Goal: Task Accomplishment & Management: Manage account settings

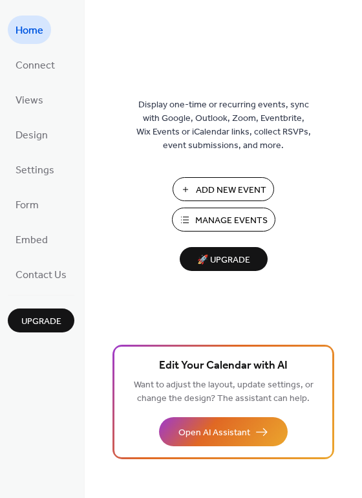
click at [232, 214] on span "Manage Events" at bounding box center [231, 221] width 72 height 14
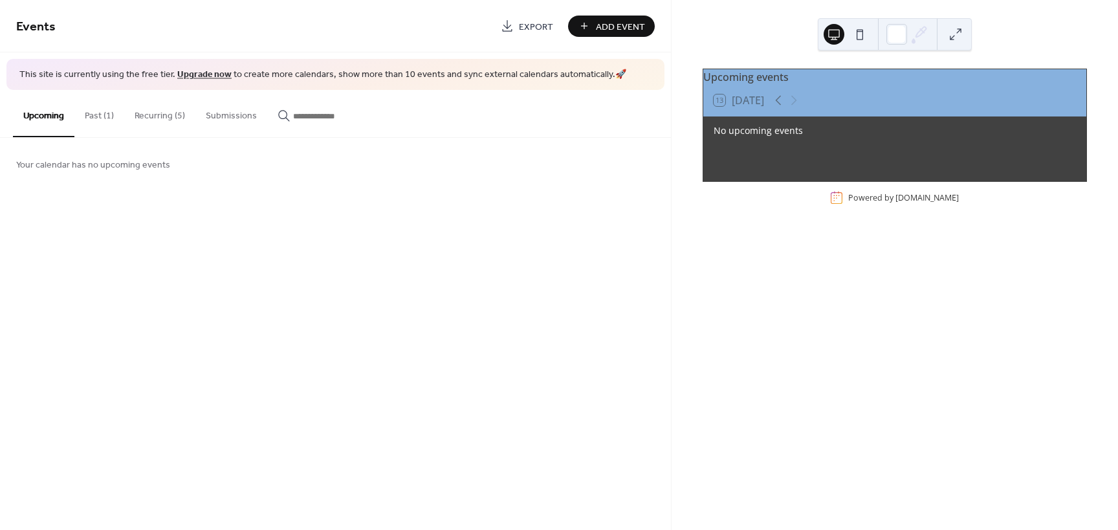
click at [149, 116] on button "Recurring (5)" at bounding box center [159, 113] width 71 height 46
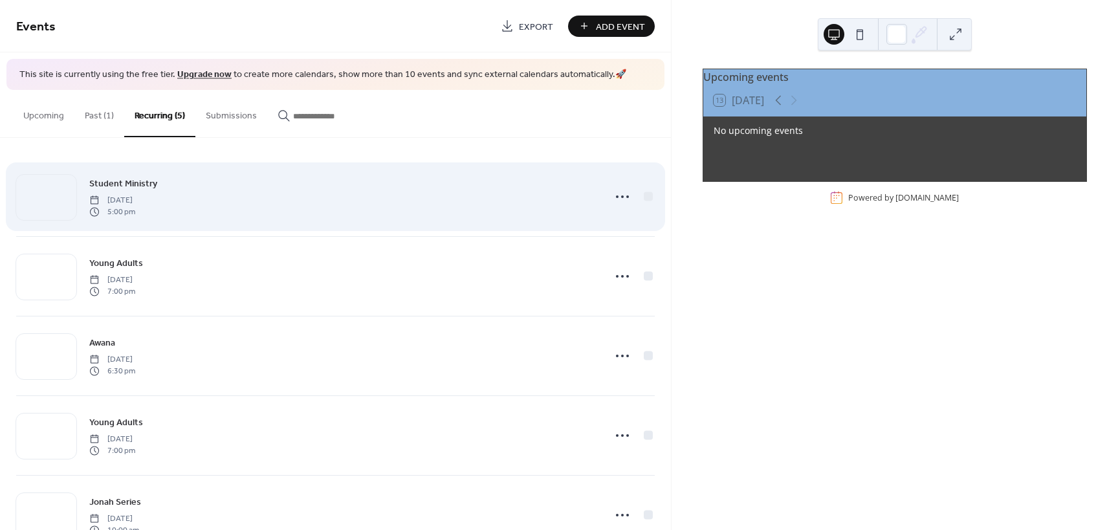
click at [159, 187] on div "Student Ministry Sunday, September 14, 2025 5:00 pm" at bounding box center [342, 196] width 506 height 41
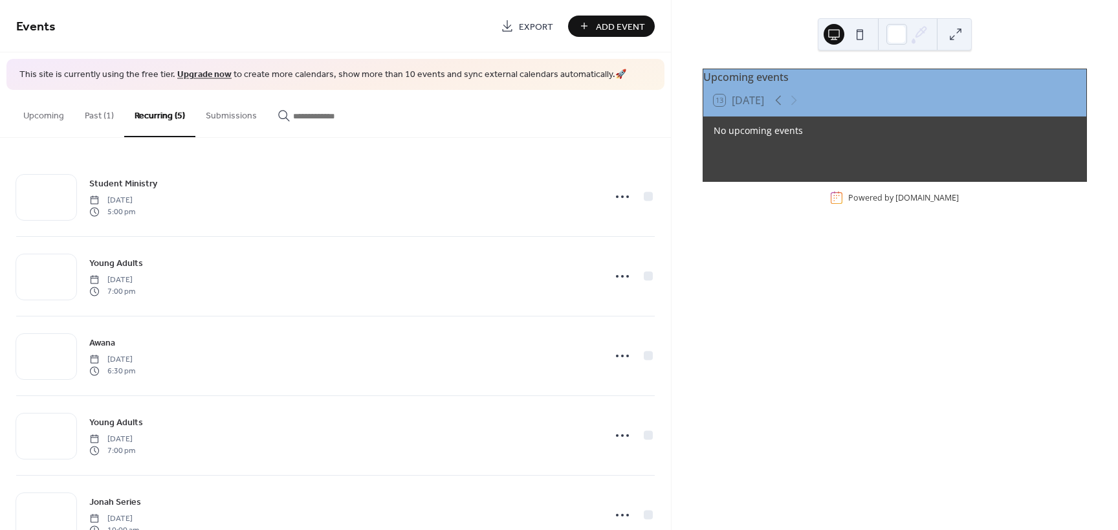
click at [100, 109] on button "Past (1)" at bounding box center [99, 113] width 50 height 46
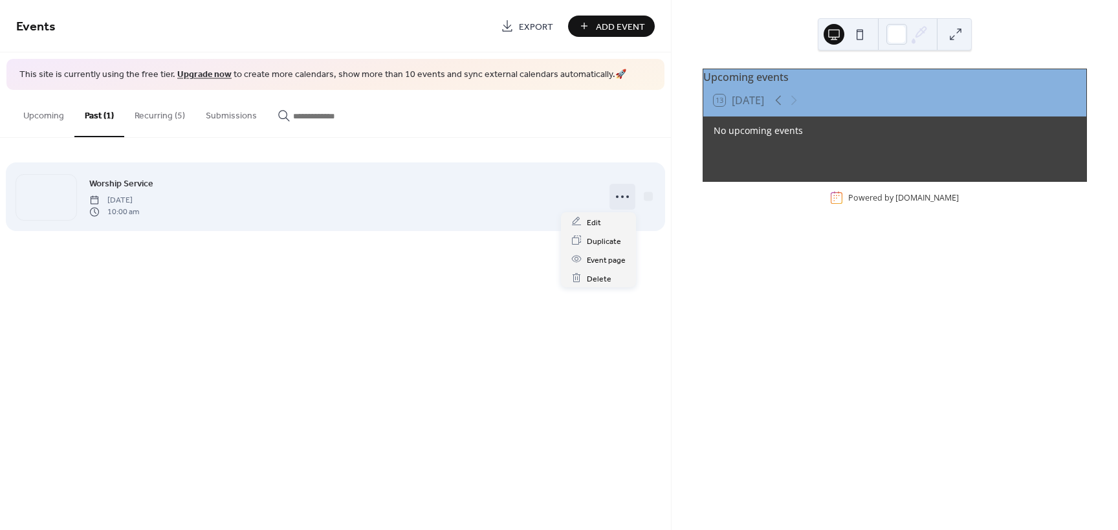
drag, startPoint x: 616, startPoint y: 200, endPoint x: 623, endPoint y: 193, distance: 10.1
click at [623, 192] on icon at bounding box center [622, 196] width 21 height 21
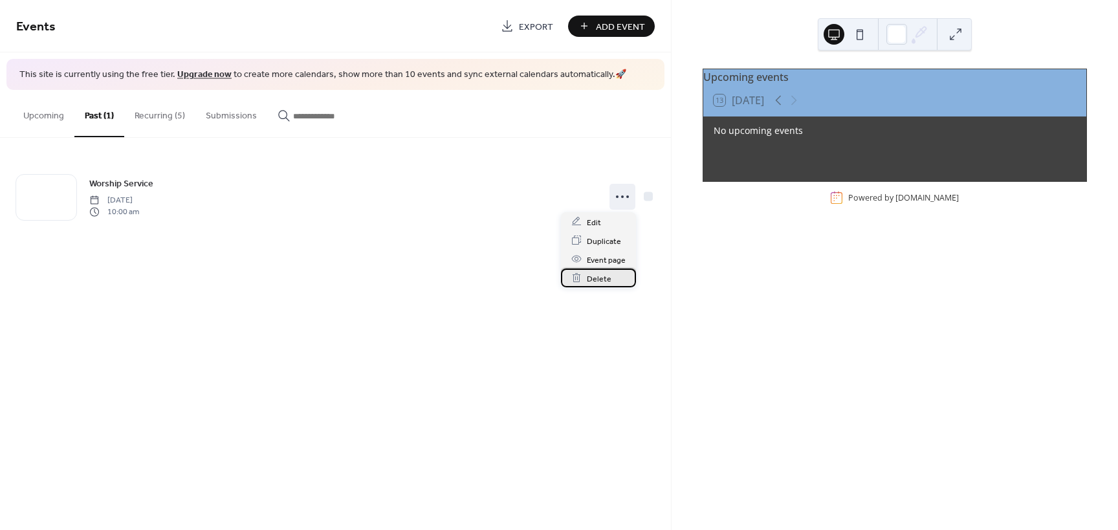
click at [595, 279] on span "Delete" at bounding box center [599, 279] width 25 height 14
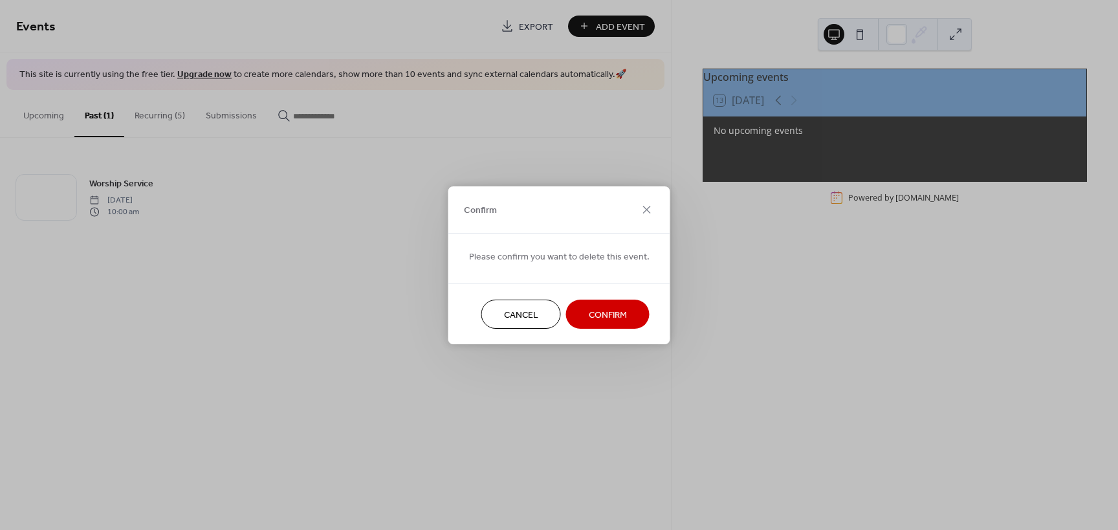
click at [599, 320] on span "Confirm" at bounding box center [608, 315] width 38 height 14
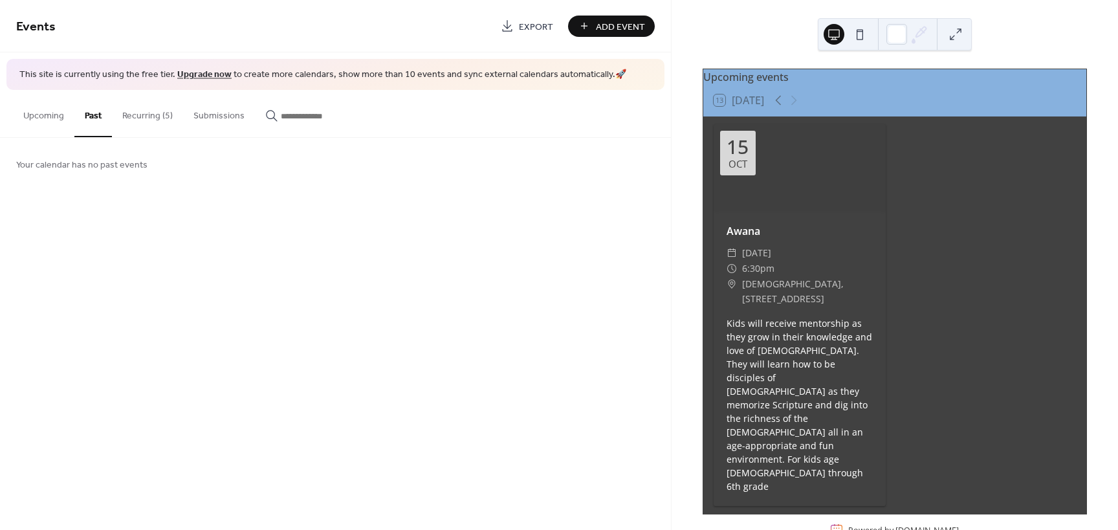
click at [139, 115] on button "Recurring (5)" at bounding box center [147, 113] width 71 height 46
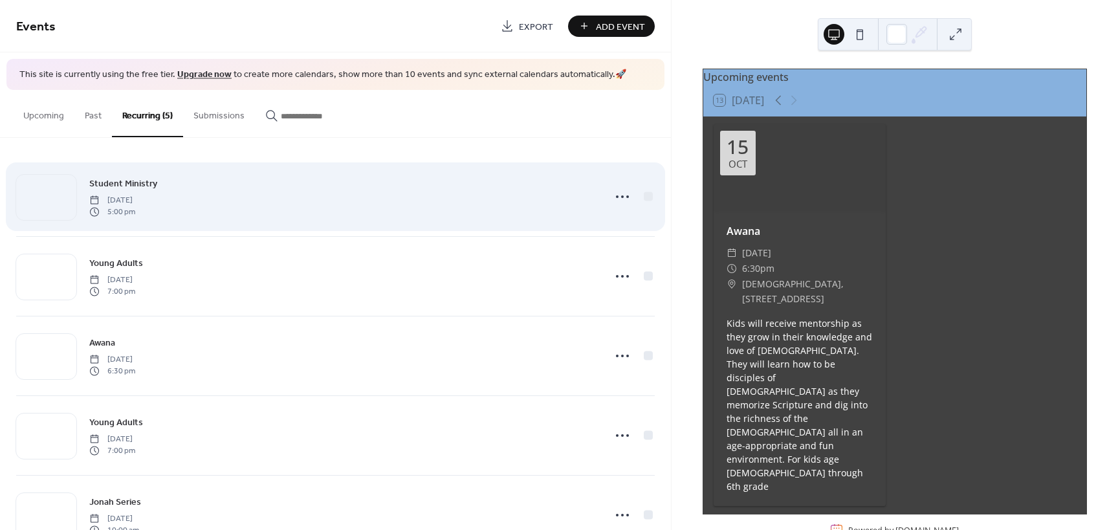
click at [150, 186] on span "Student Ministry" at bounding box center [123, 184] width 68 height 14
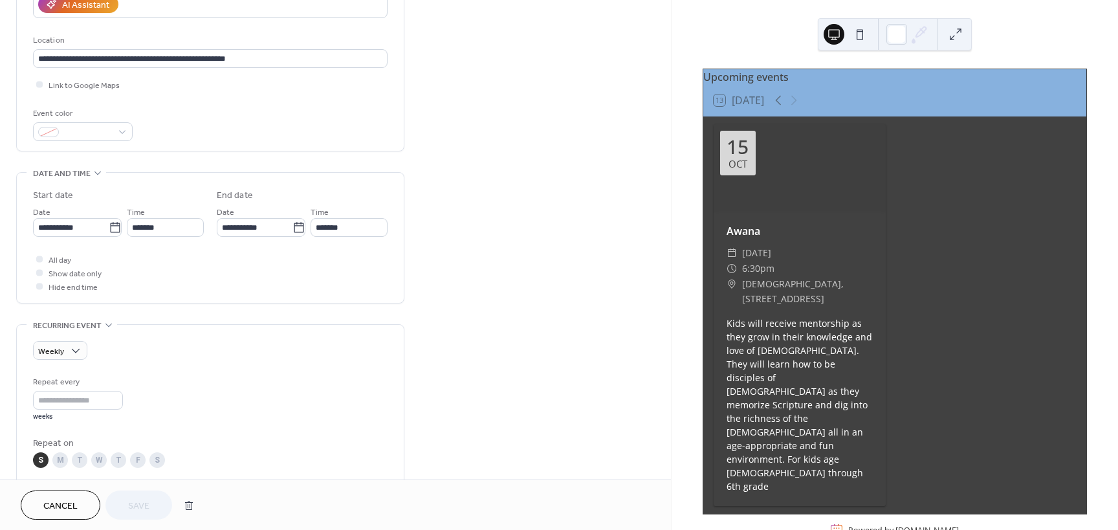
scroll to position [259, 0]
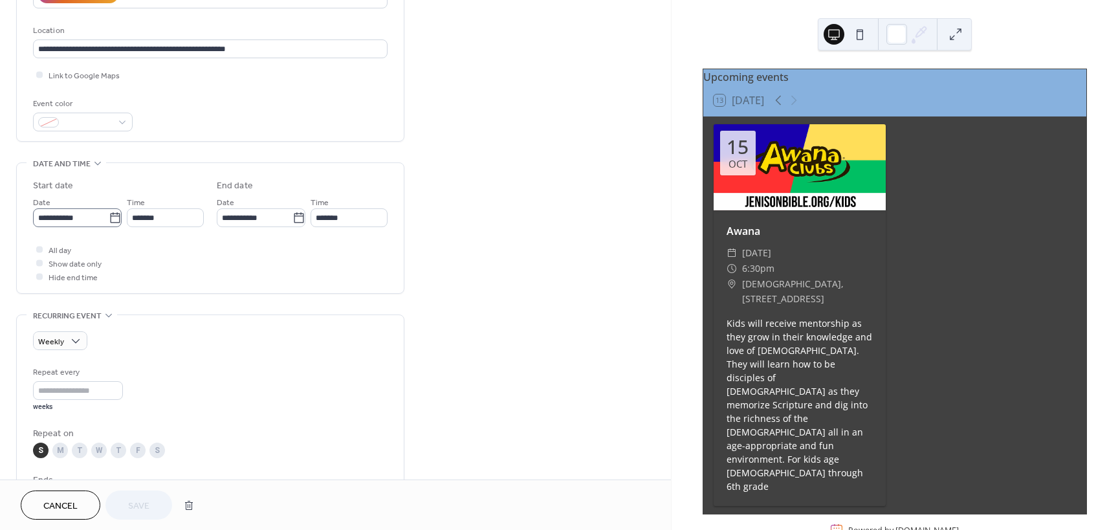
click at [112, 217] on icon at bounding box center [115, 218] width 13 height 13
click at [109, 217] on input "**********" at bounding box center [71, 217] width 76 height 19
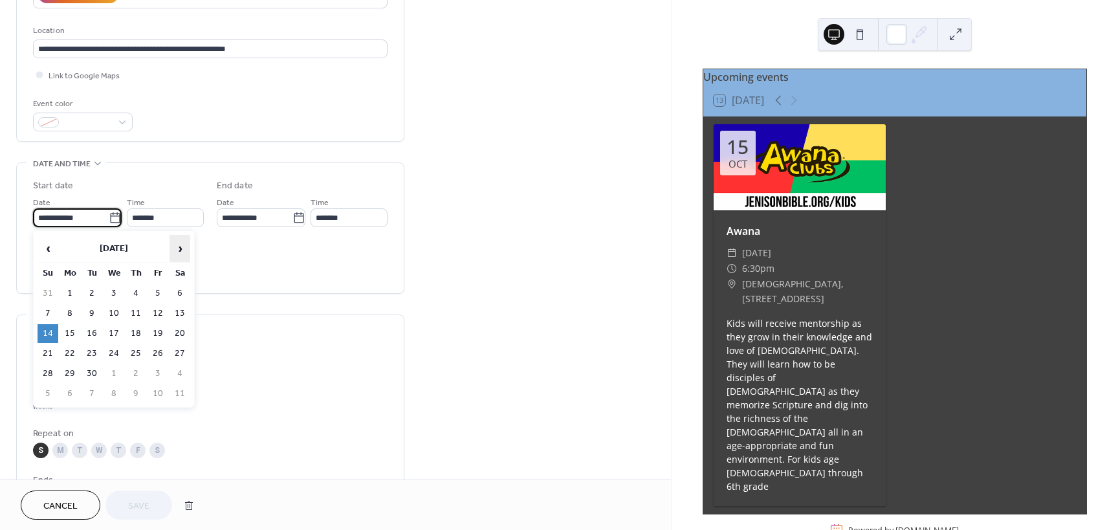
click at [181, 245] on span "›" at bounding box center [179, 248] width 19 height 26
click at [43, 349] on td "19" at bounding box center [48, 353] width 21 height 19
type input "**********"
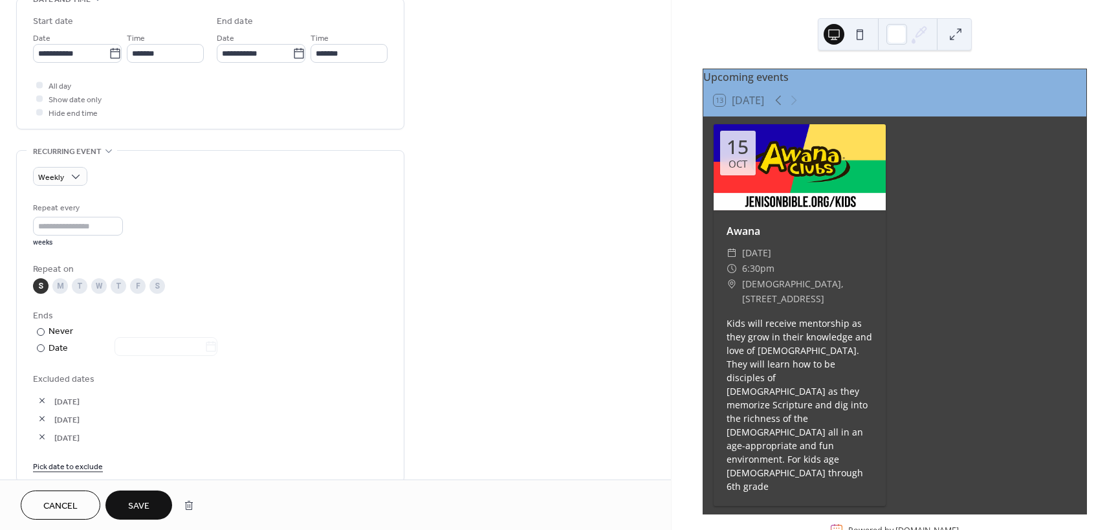
scroll to position [453, 0]
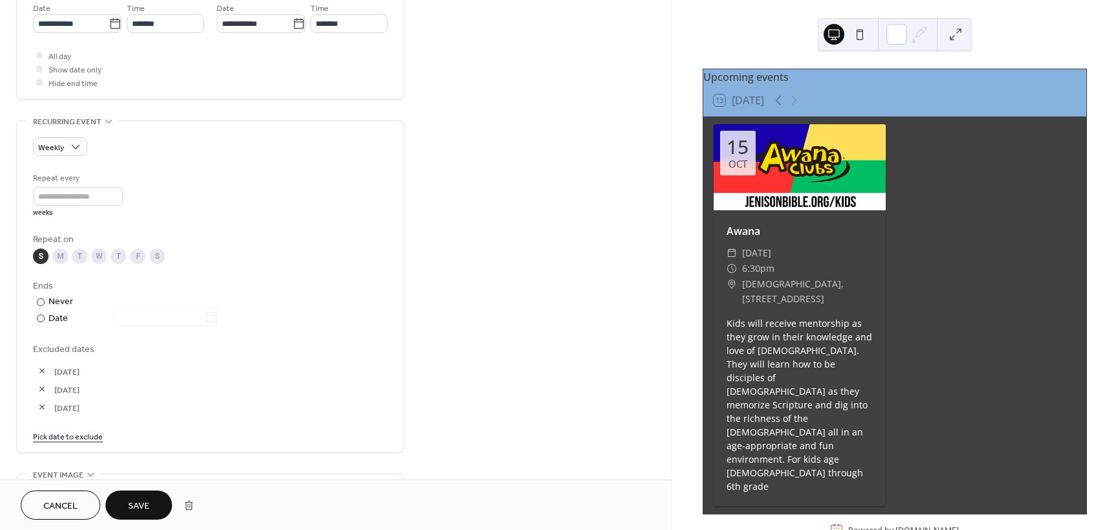
click at [151, 506] on button "Save" at bounding box center [138, 504] width 67 height 29
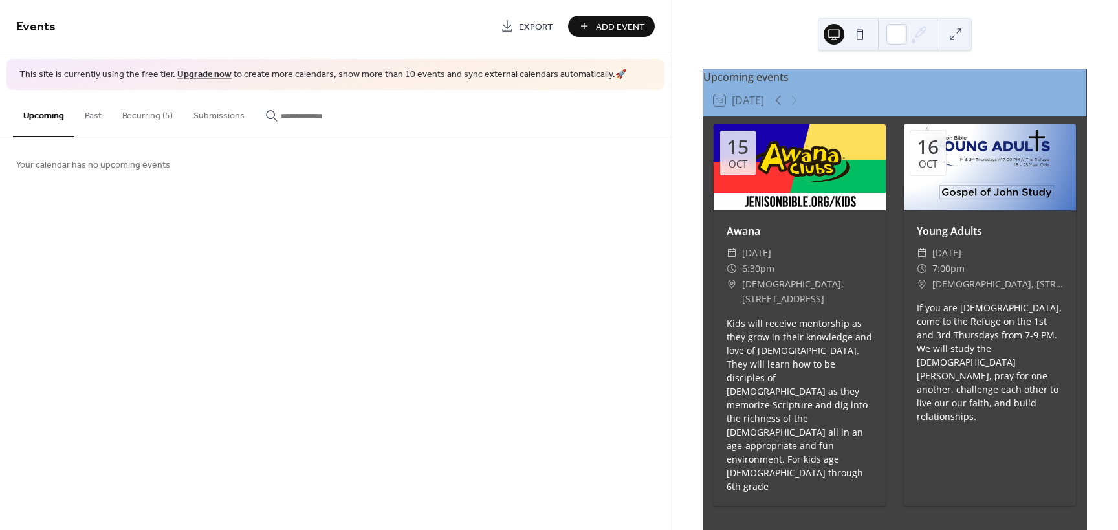
click at [129, 111] on button "Recurring (5)" at bounding box center [147, 113] width 71 height 46
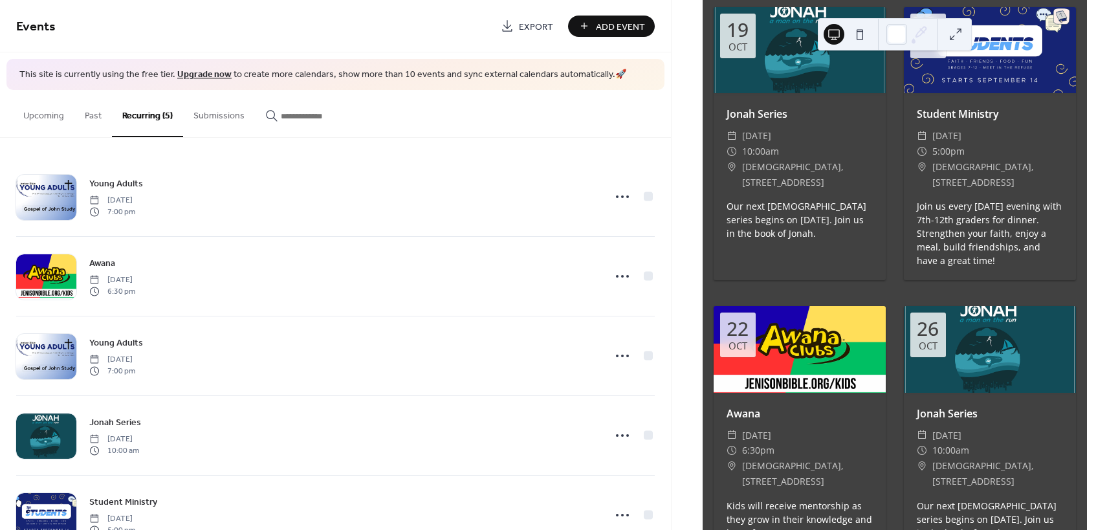
scroll to position [425, 0]
